Goal: Information Seeking & Learning: Find specific fact

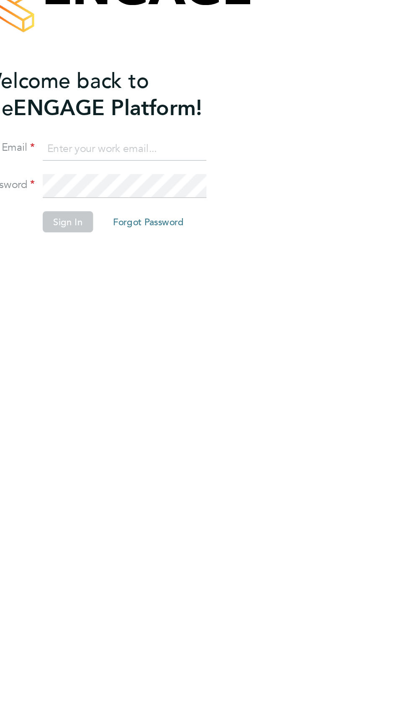
click at [238, 168] on input at bounding box center [209, 166] width 103 height 15
type input "garyg.a.dowling1995@gmail.com"
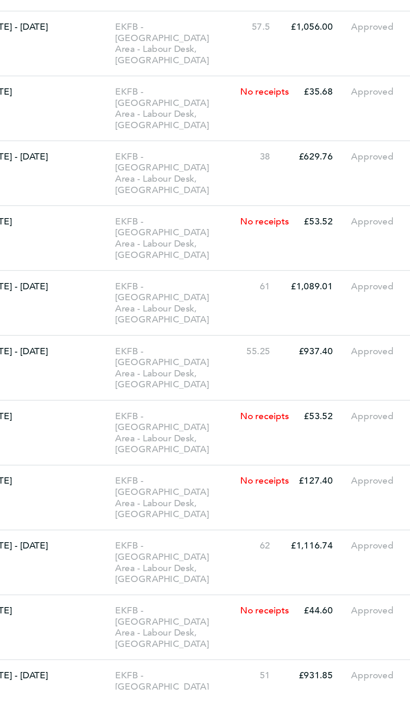
scroll to position [5284, 0]
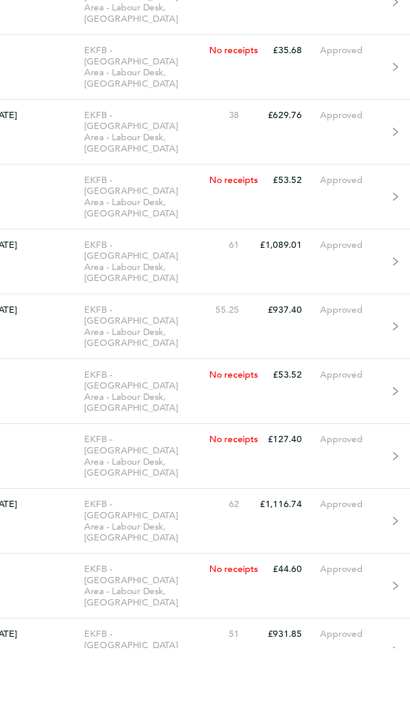
scroll to position [5284, 0]
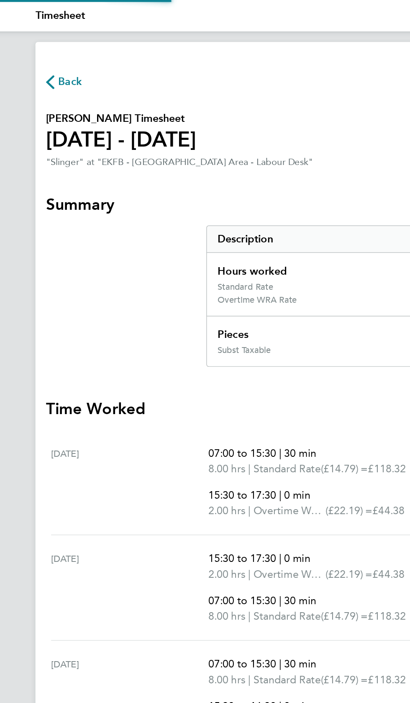
click at [54, 55] on icon "button" at bounding box center [53, 52] width 5 height 9
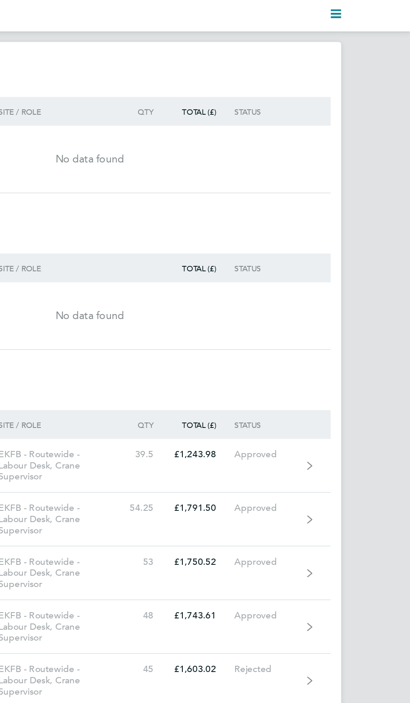
click at [362, 11] on polygon "Main navigation" at bounding box center [362, 10] width 7 height 1
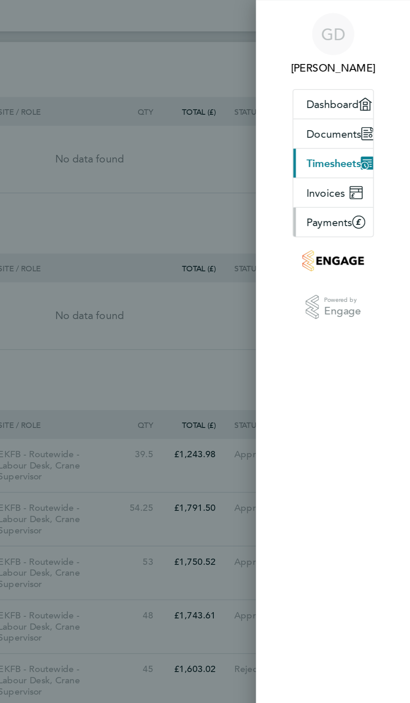
click at [366, 142] on span "Payments" at bounding box center [358, 142] width 29 height 8
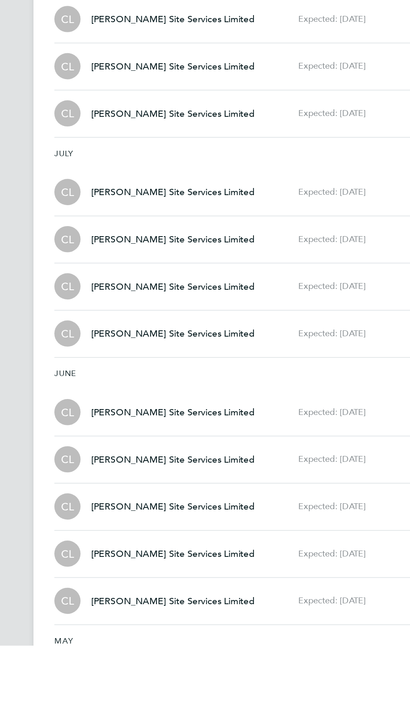
scroll to position [2865, 0]
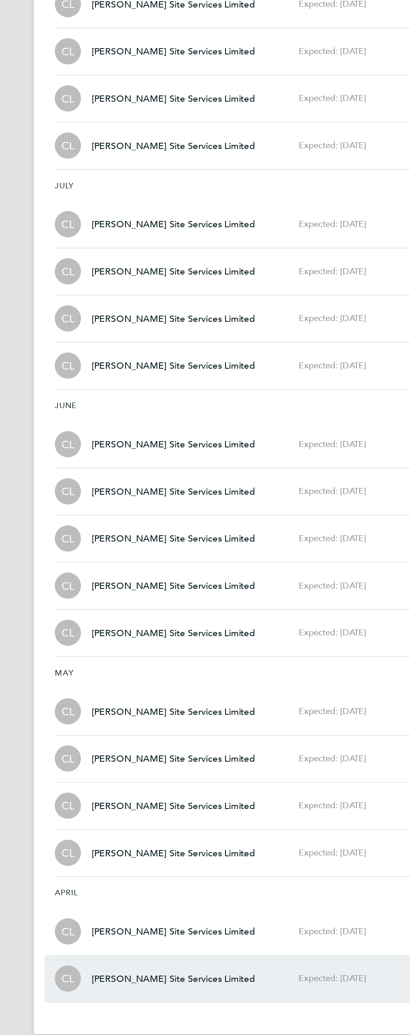
scroll to position [2635, 0]
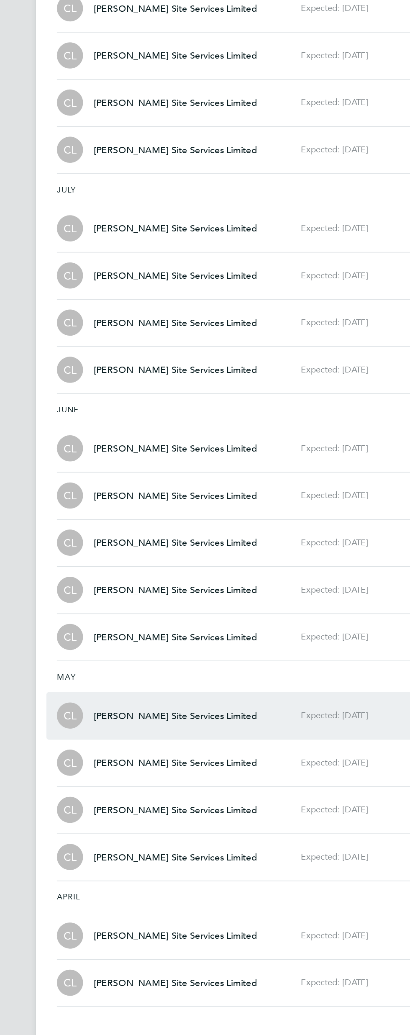
click at [103, 702] on div "[PERSON_NAME] Site Services Limited Expected: [DATE]" at bounding box center [191, 828] width 221 height 17
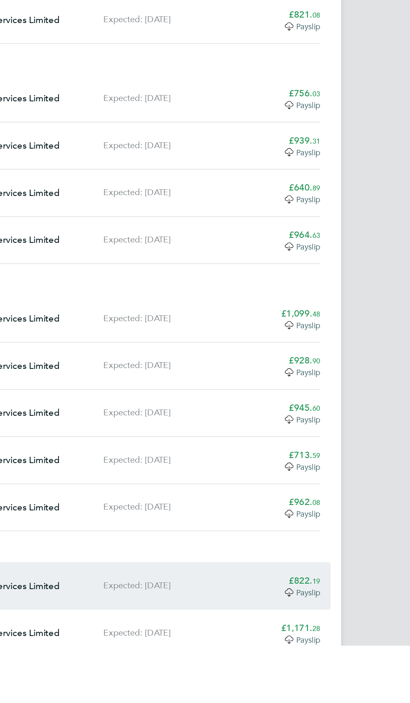
scroll to position [2865, 0]
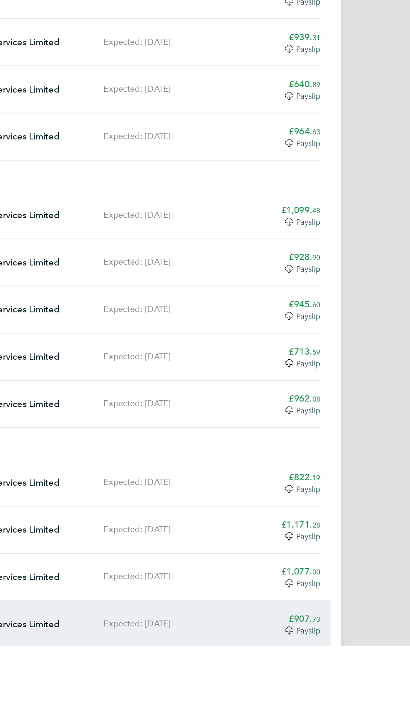
click at [336, 690] on div "Payslip" at bounding box center [331, 693] width 44 height 7
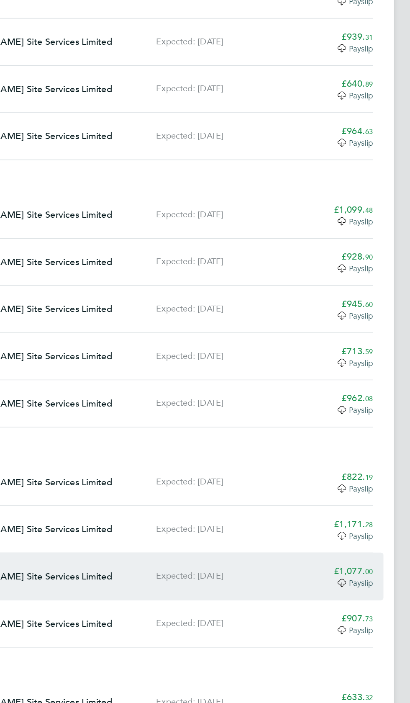
click at [345, 614] on div "£1,077. 00" at bounding box center [331, 618] width 44 height 8
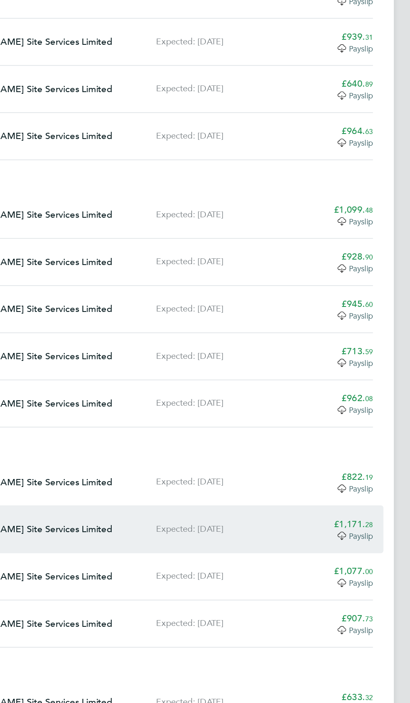
click at [347, 584] on app-decimal "£1,171. 28" at bounding box center [339, 588] width 25 height 8
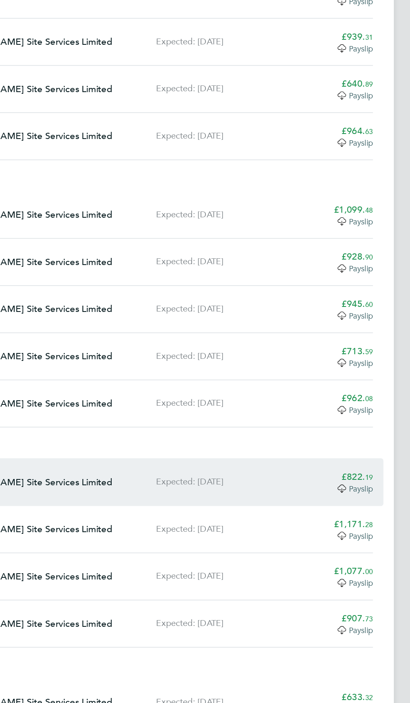
click at [348, 555] on span "19" at bounding box center [349, 558] width 5 height 6
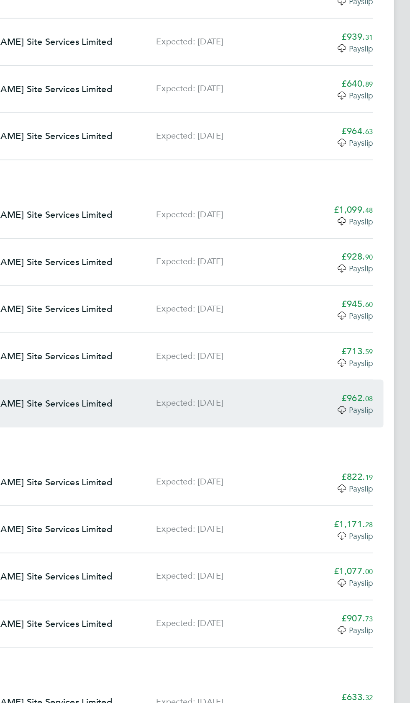
click at [349, 512] on span "Payslip" at bounding box center [344, 515] width 15 height 7
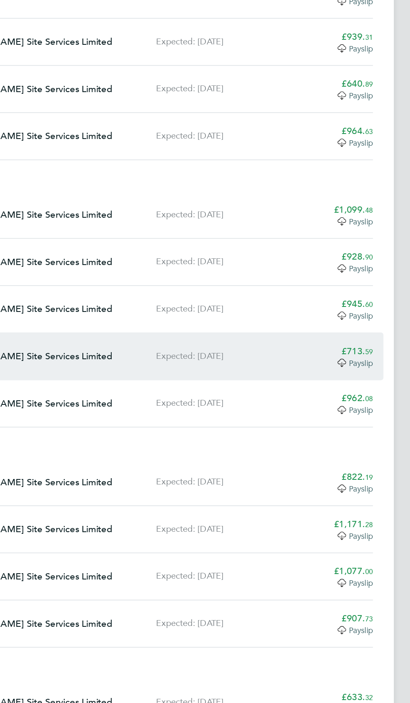
click at [343, 466] on div "[PERSON_NAME] Site Services Limited Expected: [DATE] £713. 59 [GEOGRAPHIC_DATA]" at bounding box center [204, 481] width 301 height 30
click at [345, 474] on app-decimal "£713. 59" at bounding box center [342, 478] width 20 height 8
click at [347, 482] on span "Payslip" at bounding box center [344, 485] width 15 height 7
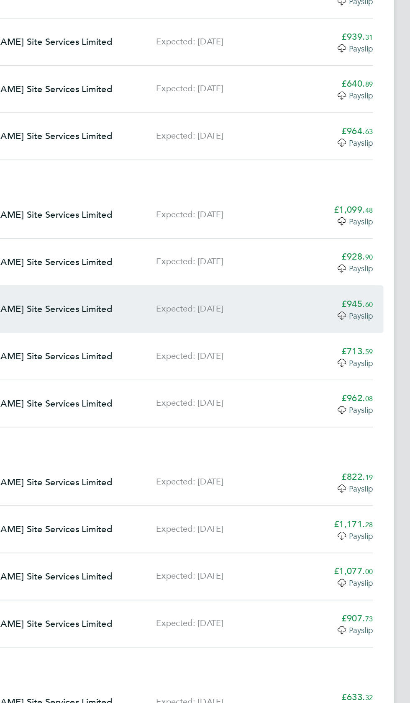
click at [351, 444] on span "60" at bounding box center [349, 447] width 5 height 6
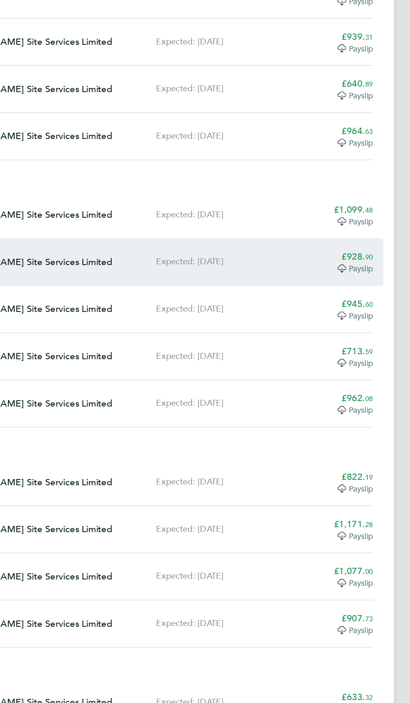
click at [335, 414] on app-decimal "£928. 90" at bounding box center [342, 418] width 20 height 8
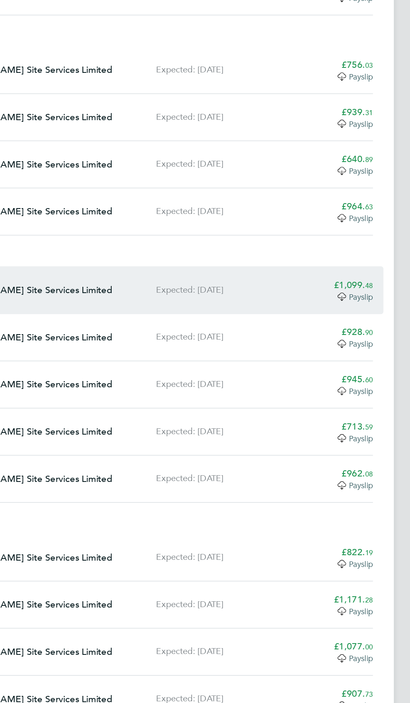
click at [348, 391] on span "Payslip" at bounding box center [344, 394] width 15 height 7
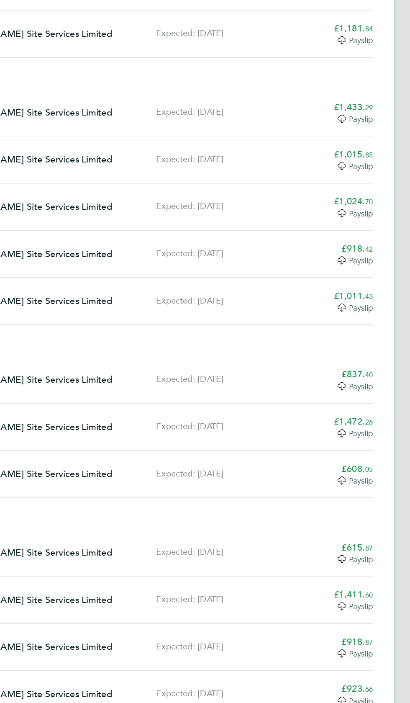
scroll to position [0, 0]
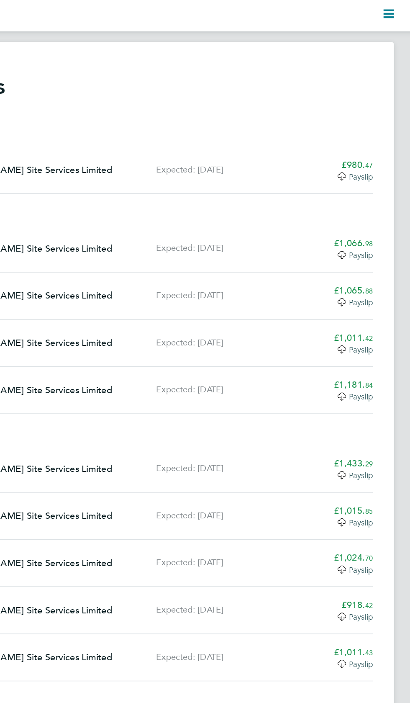
click at [362, 11] on polygon "Main navigation" at bounding box center [362, 10] width 7 height 1
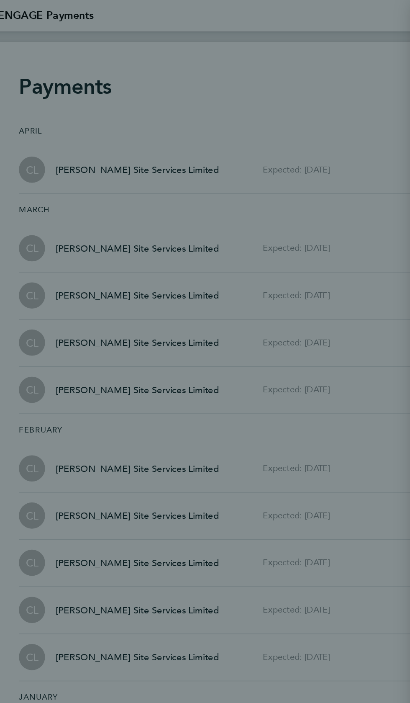
click at [254, 231] on div "GD [PERSON_NAME] Applications: Dashboard Documents Timesheets Invoices Current …" at bounding box center [205, 351] width 410 height 703
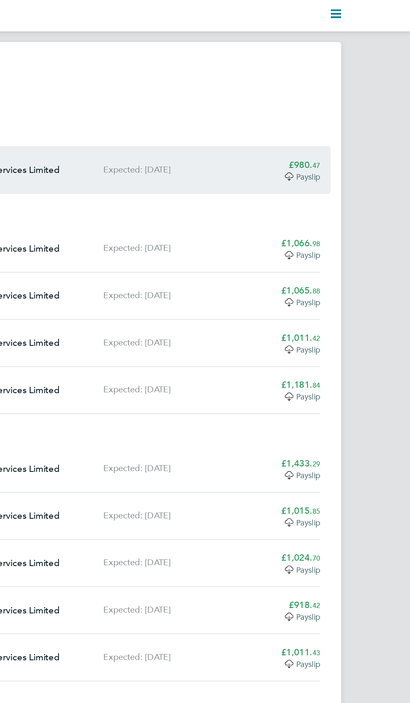
click at [351, 103] on span "47" at bounding box center [349, 105] width 5 height 6
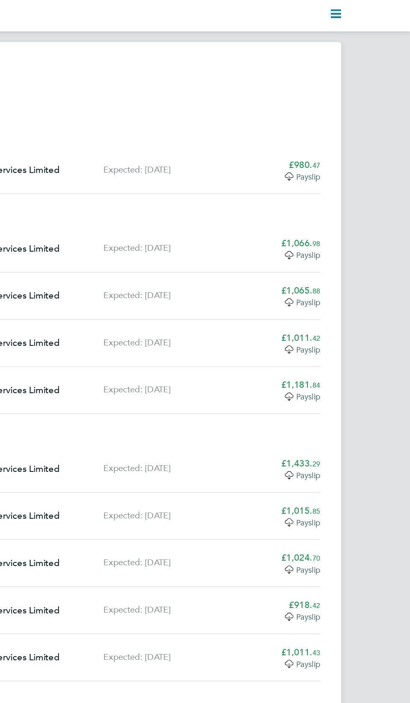
click at [361, 8] on polygon "Main navigation" at bounding box center [362, 8] width 7 height 1
